Goal: Task Accomplishment & Management: Manage account settings

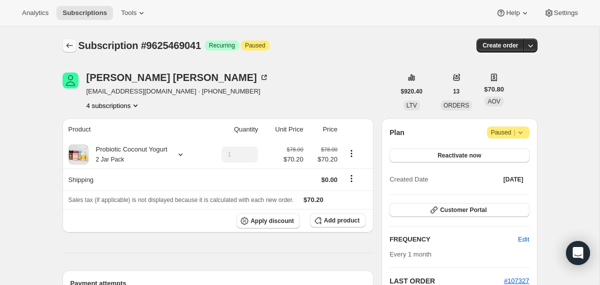
click at [68, 45] on icon "Subscriptions" at bounding box center [69, 45] width 10 height 10
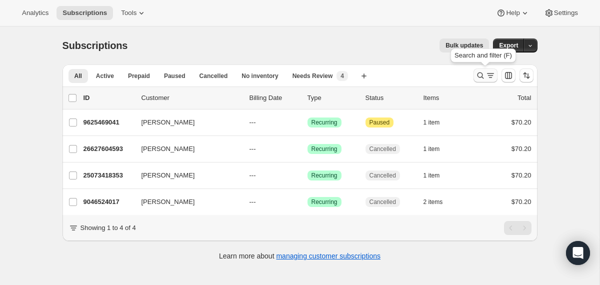
click at [477, 76] on icon "Search and filter results" at bounding box center [480, 75] width 6 height 6
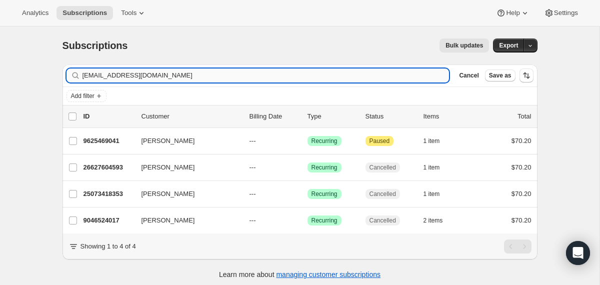
click at [404, 76] on input "[EMAIL_ADDRESS][DOMAIN_NAME]" at bounding box center [265, 75] width 367 height 14
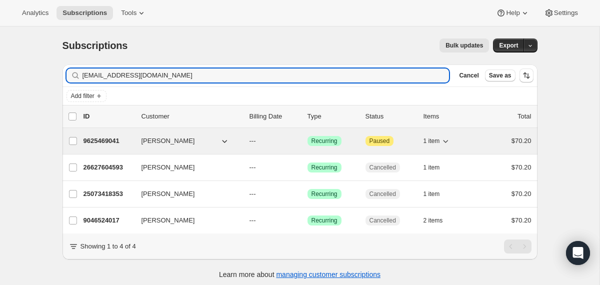
click at [241, 140] on div "9625469041 [PERSON_NAME] --- Success Recurring Attention Paused 1 item $70.20" at bounding box center [307, 141] width 448 height 14
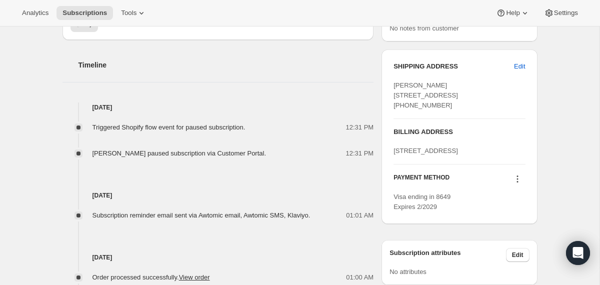
scroll to position [346, 0]
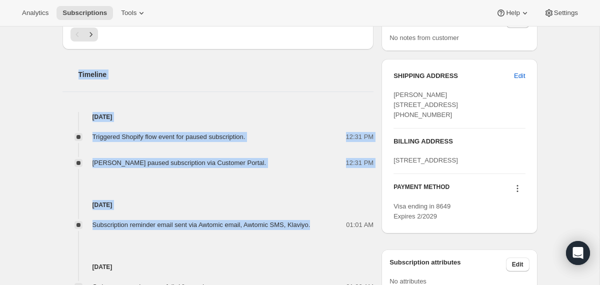
drag, startPoint x: 329, startPoint y: 224, endPoint x: 275, endPoint y: 88, distance: 145.6
click at [275, 88] on div "Timeline [DATE] Triggered Shopify flow event for paused subscription. 12:31 PM …" at bounding box center [217, 247] width 311 height 397
copy div "Timeline [DATE] Triggered Shopify flow event for paused subscription. 12:31 PM …"
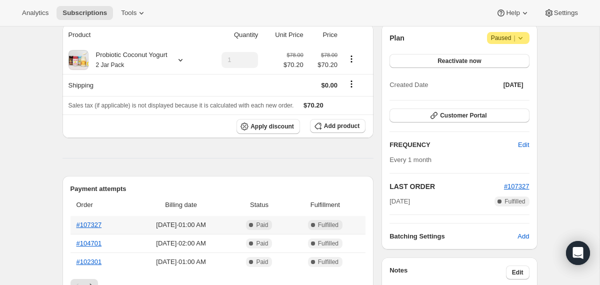
scroll to position [0, 0]
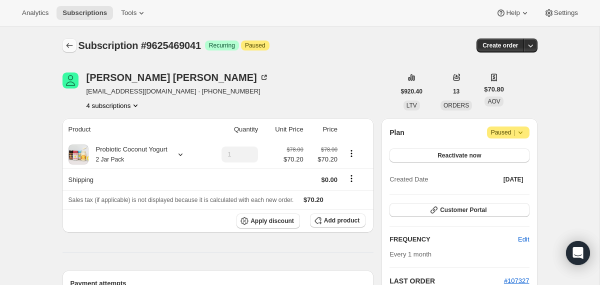
click at [70, 44] on icon "Subscriptions" at bounding box center [69, 45] width 10 height 10
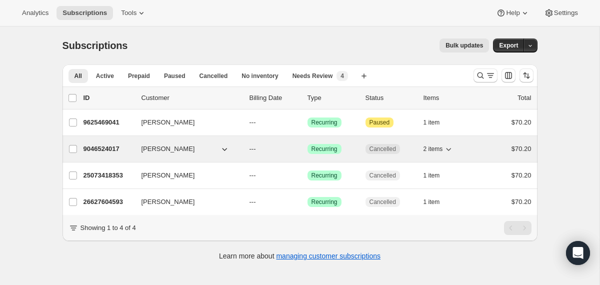
click at [239, 146] on div "[PERSON_NAME]" at bounding box center [191, 149] width 100 height 10
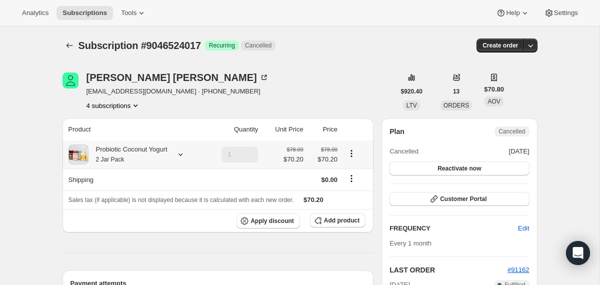
click at [158, 156] on div "Probiotic Coconut Yogurt 2 Jar Pack" at bounding box center [127, 154] width 79 height 20
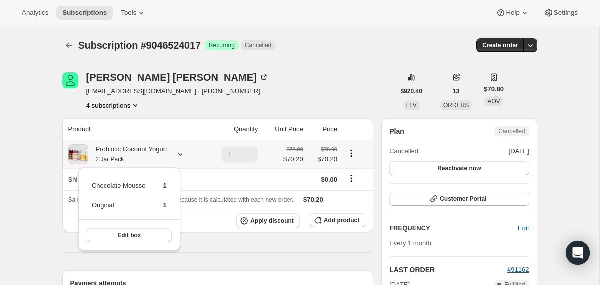
click at [158, 156] on div "Probiotic Coconut Yogurt 2 Jar Pack" at bounding box center [127, 154] width 79 height 20
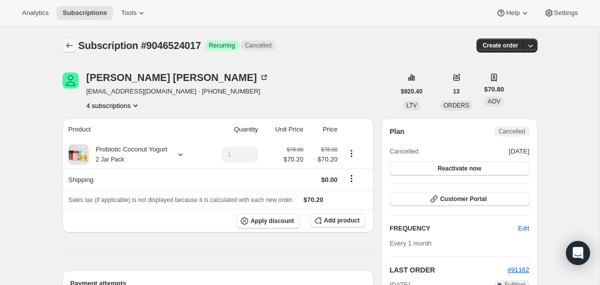
click at [68, 52] on button "Subscriptions" at bounding box center [69, 45] width 14 height 14
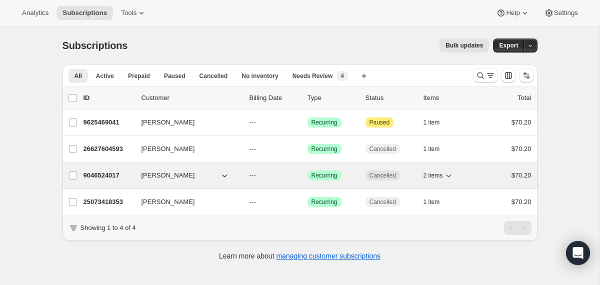
click at [223, 178] on icon "button" at bounding box center [224, 175] width 10 height 10
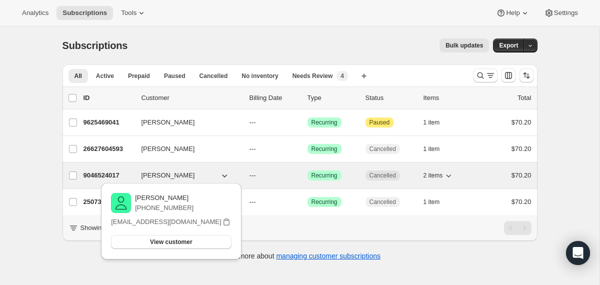
click at [241, 174] on div "[PERSON_NAME]" at bounding box center [191, 175] width 100 height 10
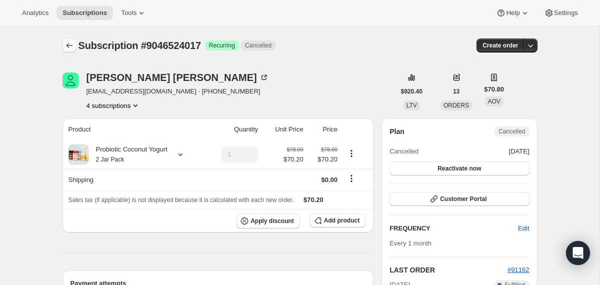
click at [63, 51] on button "Subscriptions" at bounding box center [69, 45] width 14 height 14
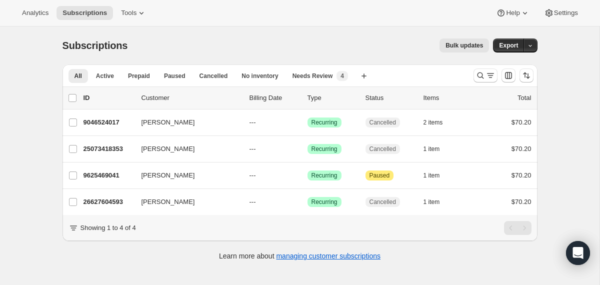
scroll to position [26, 0]
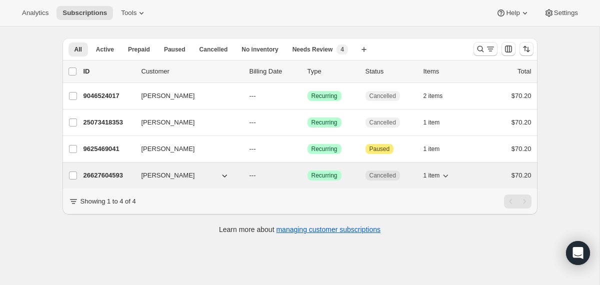
click at [236, 173] on div "[PERSON_NAME]" at bounding box center [191, 175] width 100 height 10
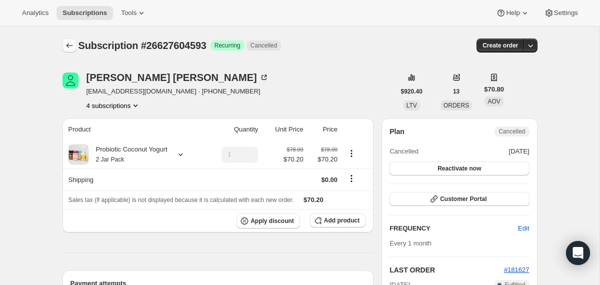
click at [72, 45] on icon "Subscriptions" at bounding box center [69, 45] width 10 height 10
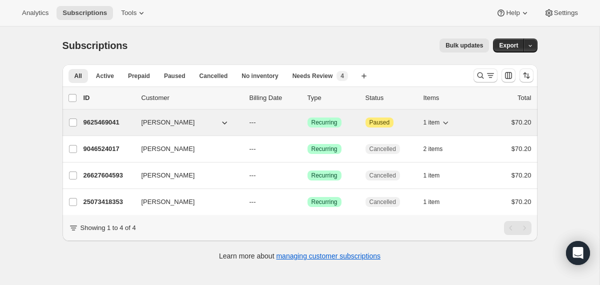
click at [237, 124] on div "[PERSON_NAME]" at bounding box center [191, 122] width 100 height 10
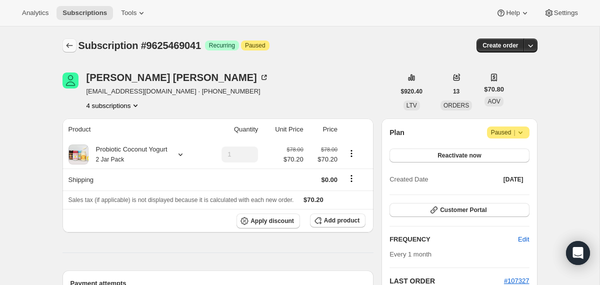
click at [69, 48] on icon "Subscriptions" at bounding box center [69, 45] width 10 height 10
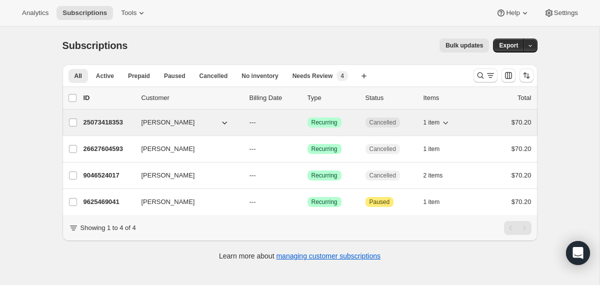
click at [232, 118] on button "[PERSON_NAME]" at bounding box center [185, 122] width 100 height 16
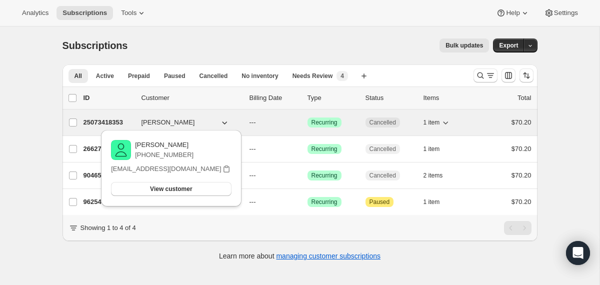
click at [243, 120] on div "25073418353 [PERSON_NAME] --- Success Recurring Cancelled 1 item $70.20" at bounding box center [307, 122] width 448 height 14
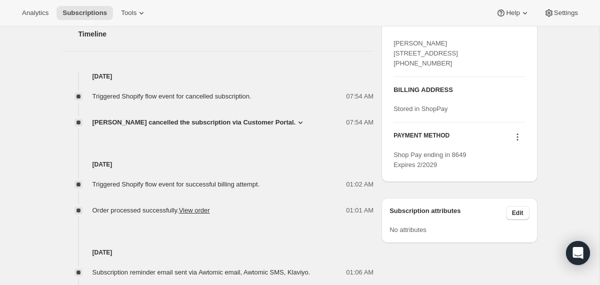
scroll to position [387, 0]
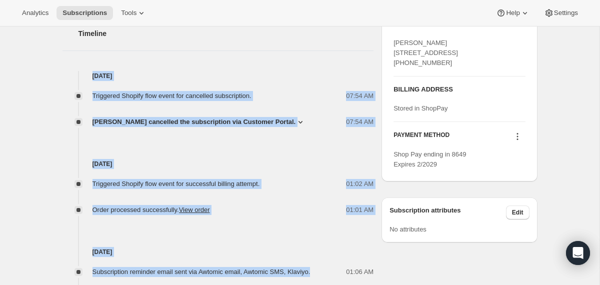
drag, startPoint x: 331, startPoint y: 272, endPoint x: 281, endPoint y: 52, distance: 226.0
click at [281, 52] on div "Timeline [DATE] Triggered Shopify flow event for cancelled subscription. 07:54 …" at bounding box center [217, 258] width 311 height 501
copy div "[DATE] Triggered Shopify flow event for cancelled subscription. 07:54 AM [PERSO…"
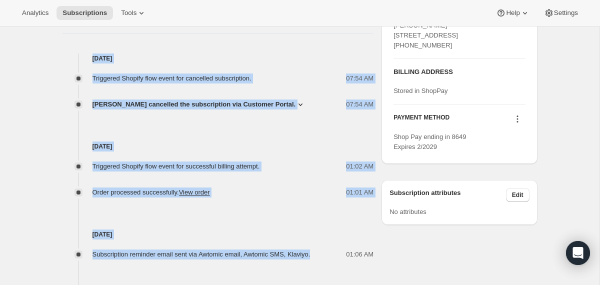
scroll to position [0, 0]
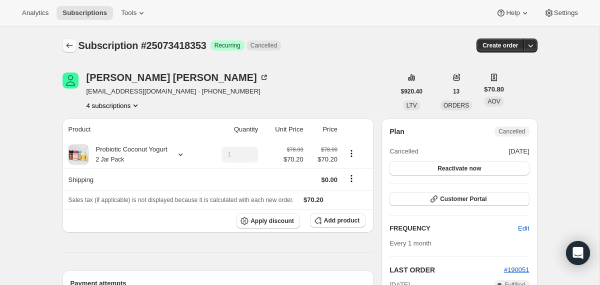
click at [64, 43] on icon "Subscriptions" at bounding box center [69, 45] width 10 height 10
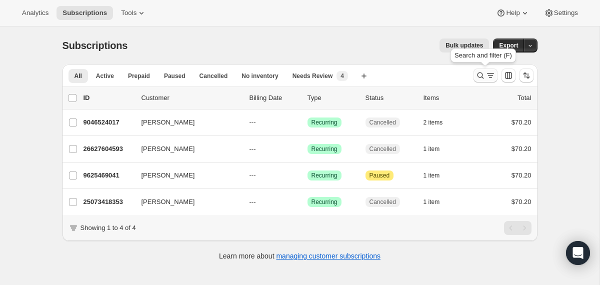
click at [479, 76] on icon "Search and filter results" at bounding box center [480, 75] width 10 height 10
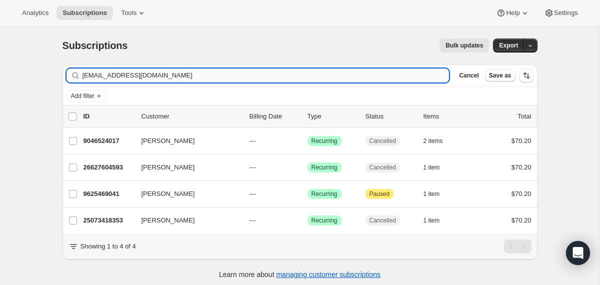
click at [362, 77] on input "[EMAIL_ADDRESS][DOMAIN_NAME]" at bounding box center [265, 75] width 367 height 14
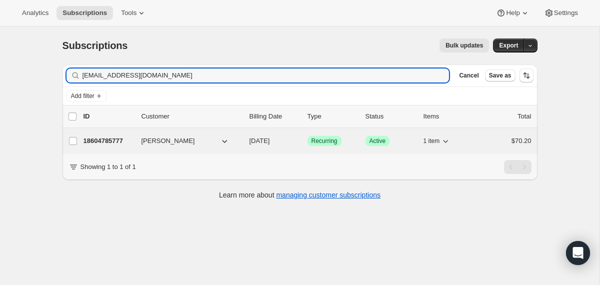
type input "[EMAIL_ADDRESS][DOMAIN_NAME]"
click at [252, 146] on div "18604785777 [PERSON_NAME] [DATE] Success Recurring Success Active 1 item $70.20" at bounding box center [307, 141] width 448 height 14
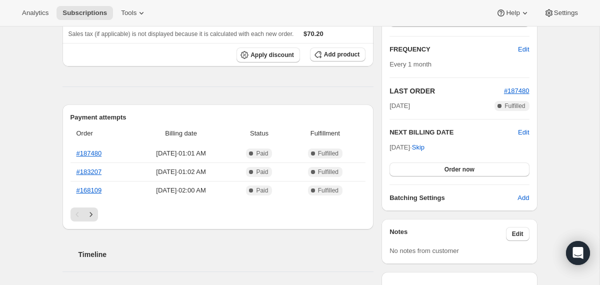
scroll to position [168, 0]
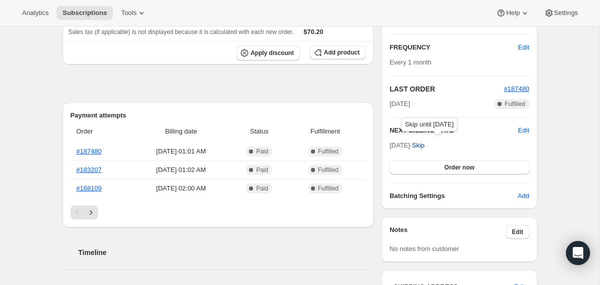
click at [424, 144] on span "Skip" at bounding box center [418, 145] width 12 height 10
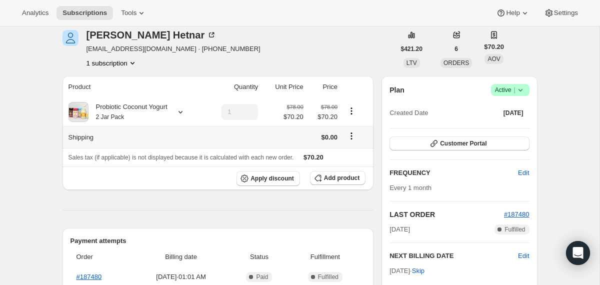
scroll to position [0, 0]
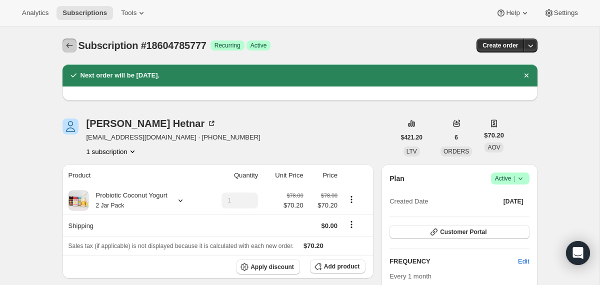
click at [67, 41] on icon "Subscriptions" at bounding box center [69, 45] width 10 height 10
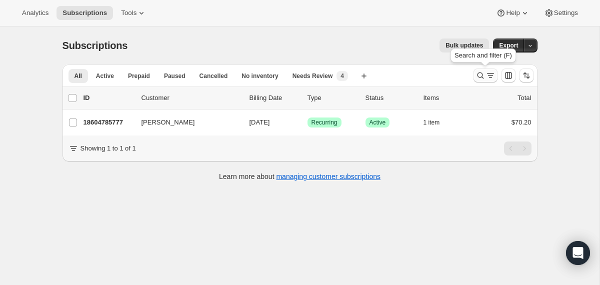
click at [480, 77] on icon "Search and filter results" at bounding box center [480, 75] width 10 height 10
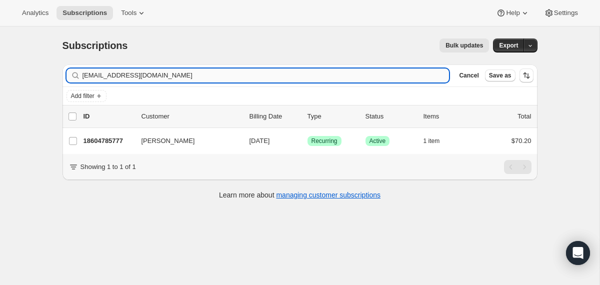
click at [315, 78] on input "[EMAIL_ADDRESS][DOMAIN_NAME]" at bounding box center [265, 75] width 367 height 14
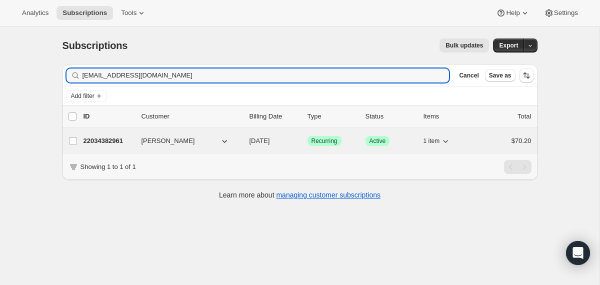
type input "[EMAIL_ADDRESS][DOMAIN_NAME]"
click at [250, 142] on span "[DATE]" at bounding box center [259, 140] width 20 height 7
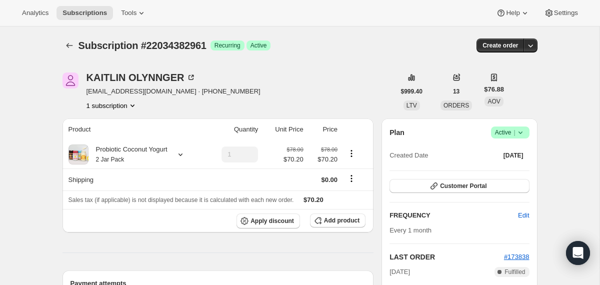
click at [523, 132] on icon at bounding box center [520, 132] width 10 height 10
click at [486, 173] on span "Cancel subscription" at bounding box center [506, 169] width 56 height 10
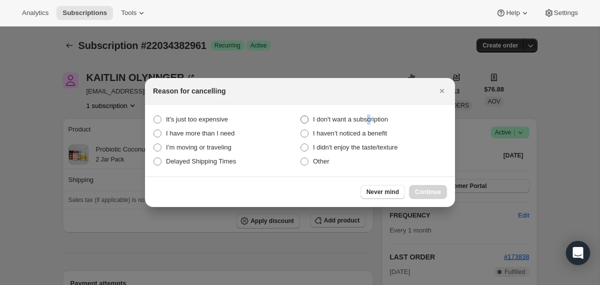
click at [373, 115] on span "I don't want a subscription" at bounding box center [350, 118] width 75 height 7
click at [346, 117] on span "I don't want a subscription" at bounding box center [350, 118] width 75 height 7
click at [301, 116] on subscription "I don't want a subscription" at bounding box center [300, 115] width 0 height 0
radio subscription "true"
click at [415, 194] on span "Continue" at bounding box center [428, 192] width 26 height 8
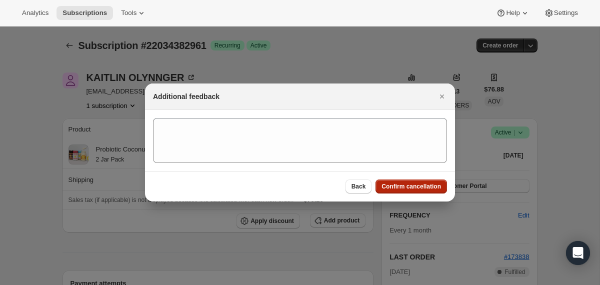
click at [414, 188] on span "Confirm cancellation" at bounding box center [410, 186] width 59 height 8
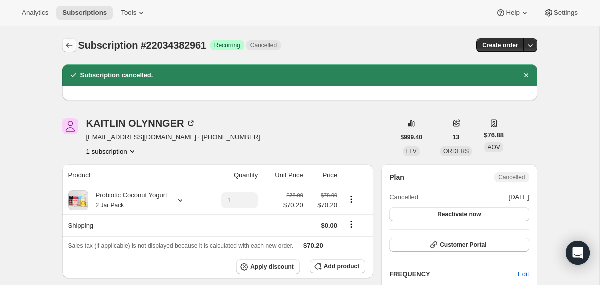
click at [70, 49] on icon "Subscriptions" at bounding box center [69, 45] width 10 height 10
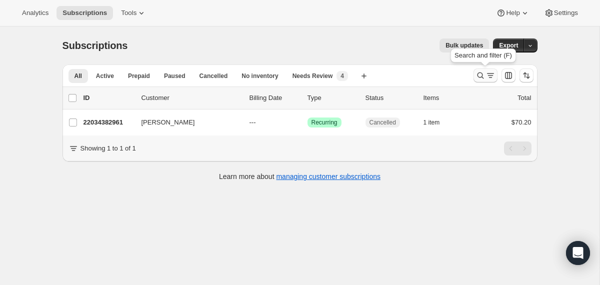
click at [479, 79] on icon "Search and filter results" at bounding box center [480, 75] width 10 height 10
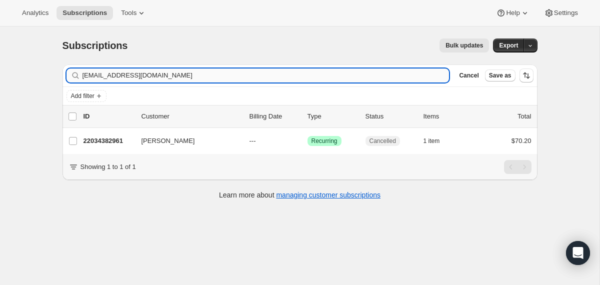
click at [343, 79] on input "[EMAIL_ADDRESS][DOMAIN_NAME]" at bounding box center [265, 75] width 367 height 14
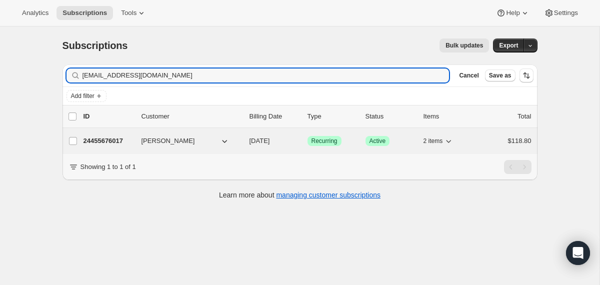
type input "[EMAIL_ADDRESS][DOMAIN_NAME]"
click at [244, 139] on div "24455676017 [PERSON_NAME] [DATE] Success Recurring Success Active 2 items $118.…" at bounding box center [307, 141] width 448 height 14
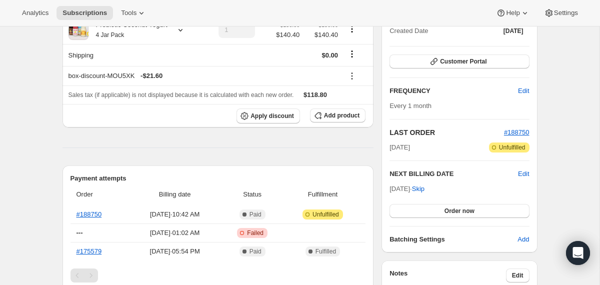
scroll to position [125, 0]
click at [424, 188] on span "Skip" at bounding box center [418, 188] width 12 height 10
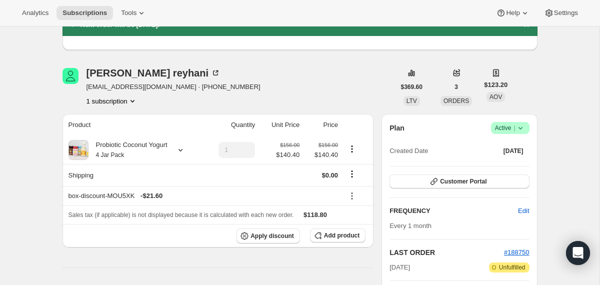
scroll to position [0, 0]
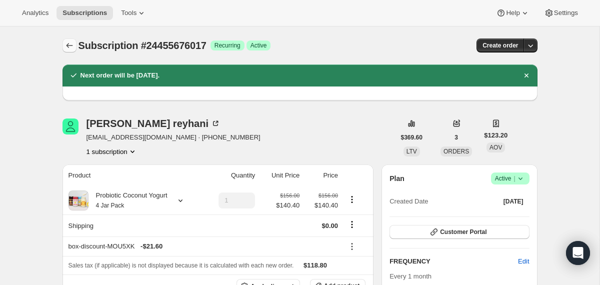
click at [69, 43] on icon "Subscriptions" at bounding box center [69, 45] width 10 height 10
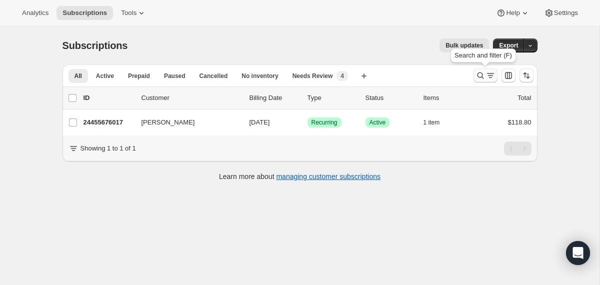
click at [475, 78] on icon "Search and filter results" at bounding box center [480, 75] width 10 height 10
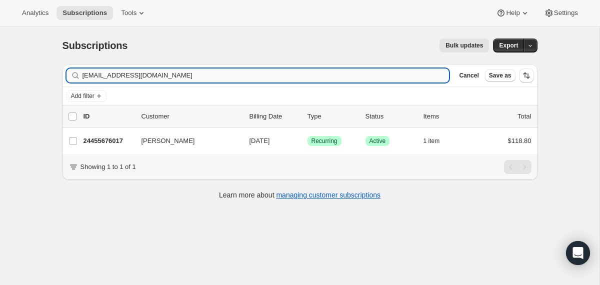
click at [266, 73] on input "[EMAIL_ADDRESS][DOMAIN_NAME]" at bounding box center [265, 75] width 367 height 14
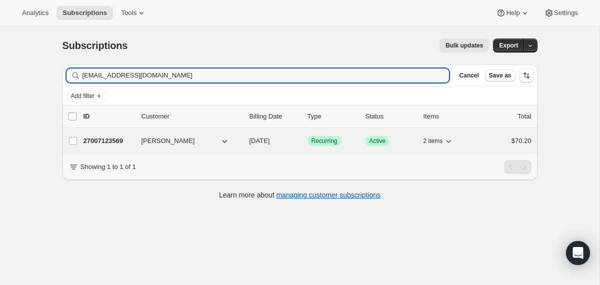
type input "[EMAIL_ADDRESS][DOMAIN_NAME]"
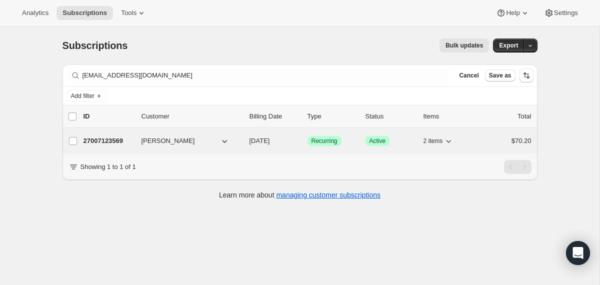
click at [250, 143] on span "[DATE]" at bounding box center [259, 140] width 20 height 7
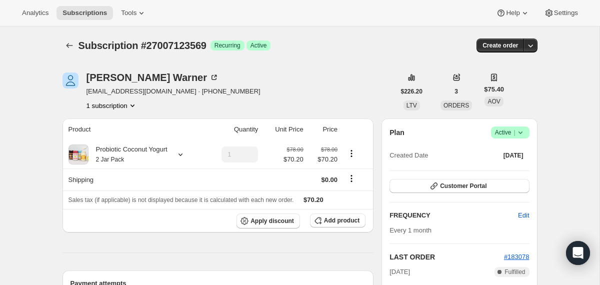
click at [520, 134] on icon at bounding box center [520, 132] width 10 height 10
click at [513, 173] on span "Cancel subscription" at bounding box center [506, 169] width 56 height 10
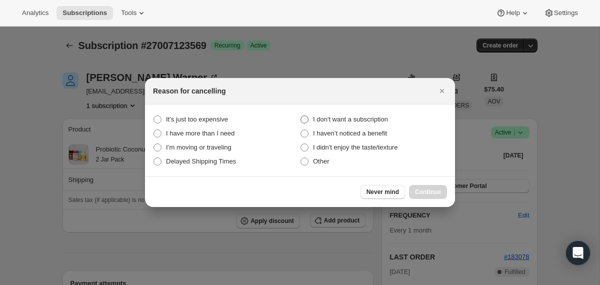
click at [361, 122] on span "I don't want a subscription" at bounding box center [350, 118] width 75 height 7
click at [301, 116] on subscription "I don't want a subscription" at bounding box center [300, 115] width 0 height 0
radio subscription "true"
click at [422, 190] on span "Continue" at bounding box center [428, 192] width 26 height 8
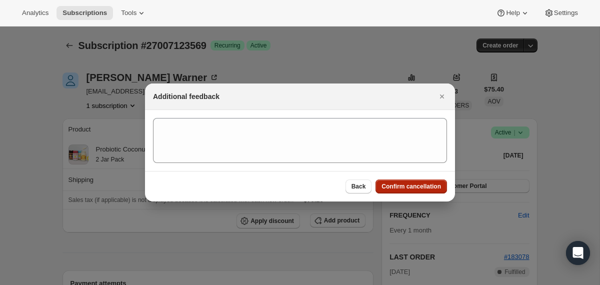
click at [422, 190] on span "Confirm cancellation" at bounding box center [410, 186] width 59 height 8
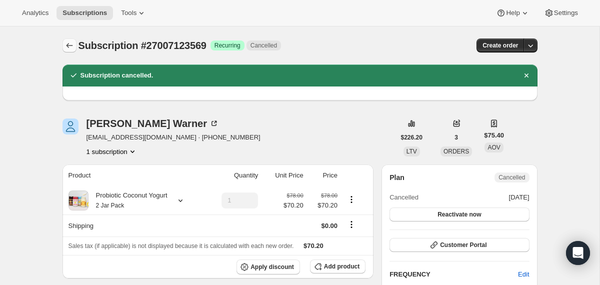
click at [70, 49] on icon "Subscriptions" at bounding box center [69, 45] width 10 height 10
